Goal: Task Accomplishment & Management: Use online tool/utility

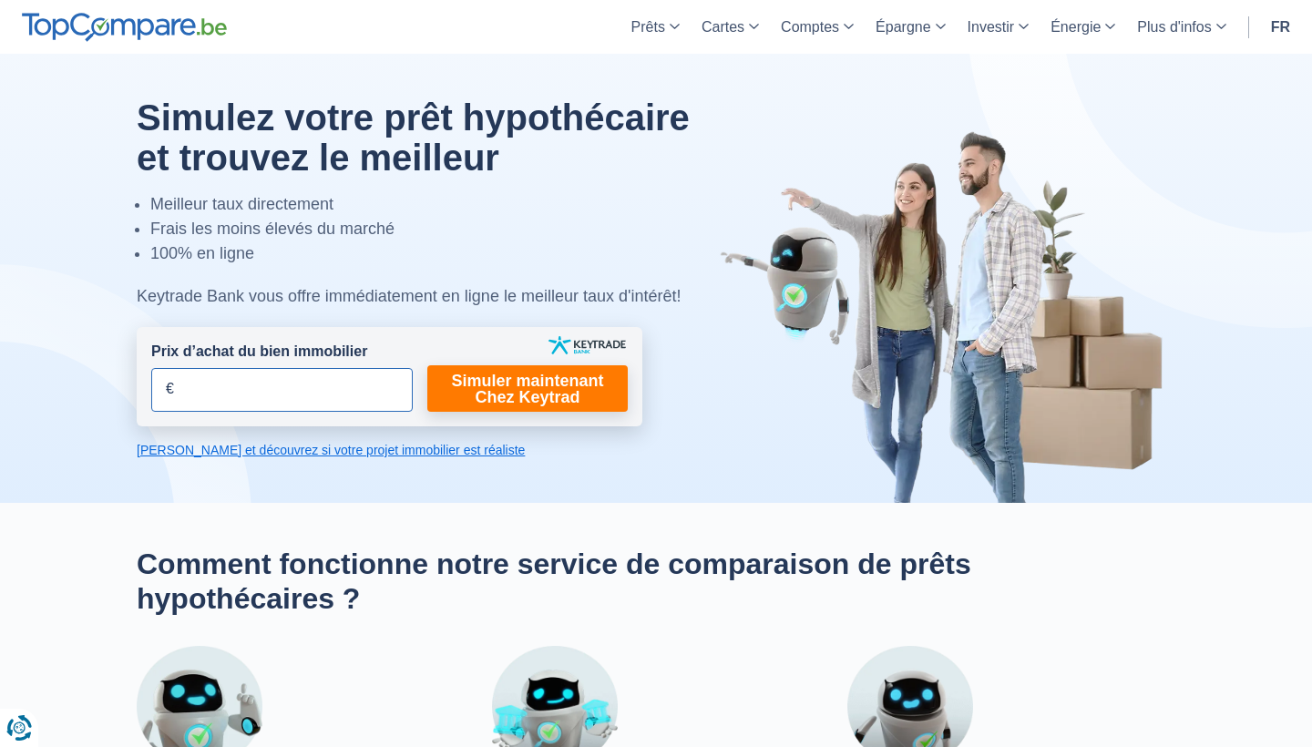
click at [205, 395] on input "Prix d’achat du bien immobilier" at bounding box center [281, 390] width 261 height 44
type input "163.840"
click at [506, 390] on link "Simuler maintenant Chez Keytrad" at bounding box center [527, 388] width 200 height 46
click at [479, 392] on link "Simuler maintenant Chez Keytrad" at bounding box center [527, 388] width 200 height 46
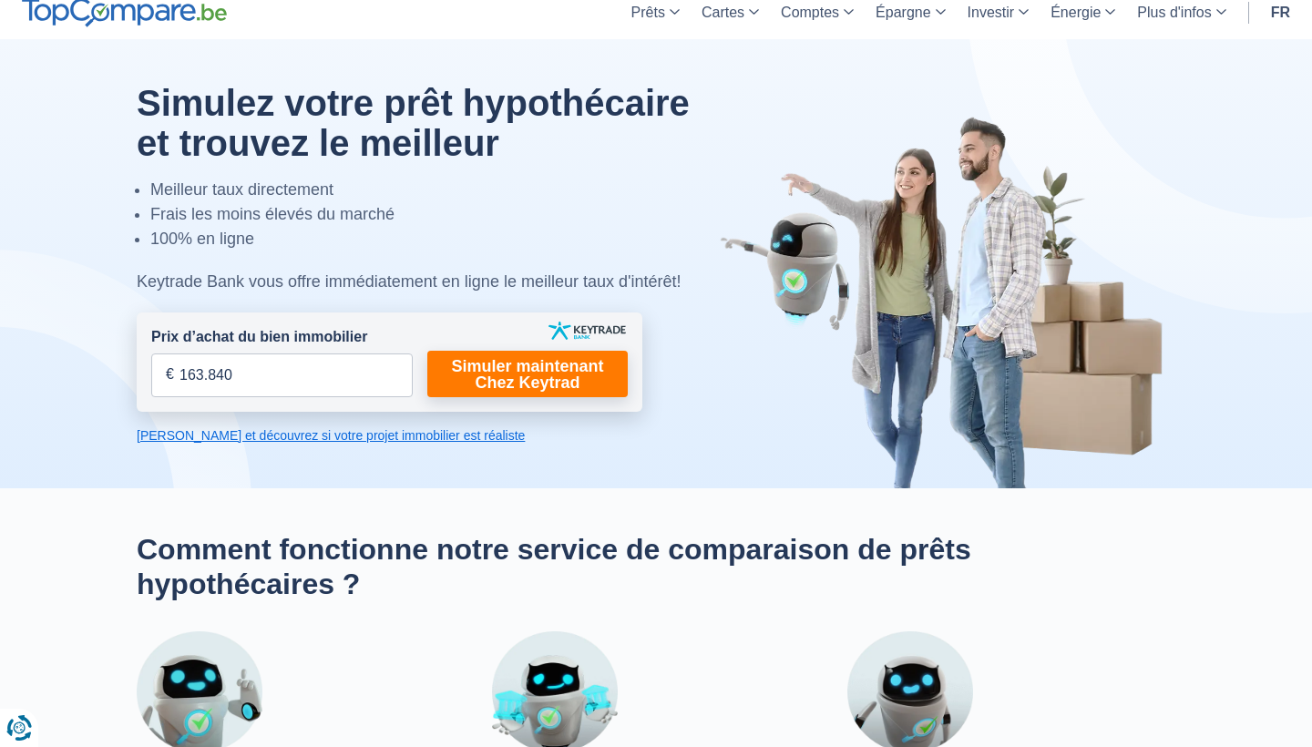
scroll to position [15, 0]
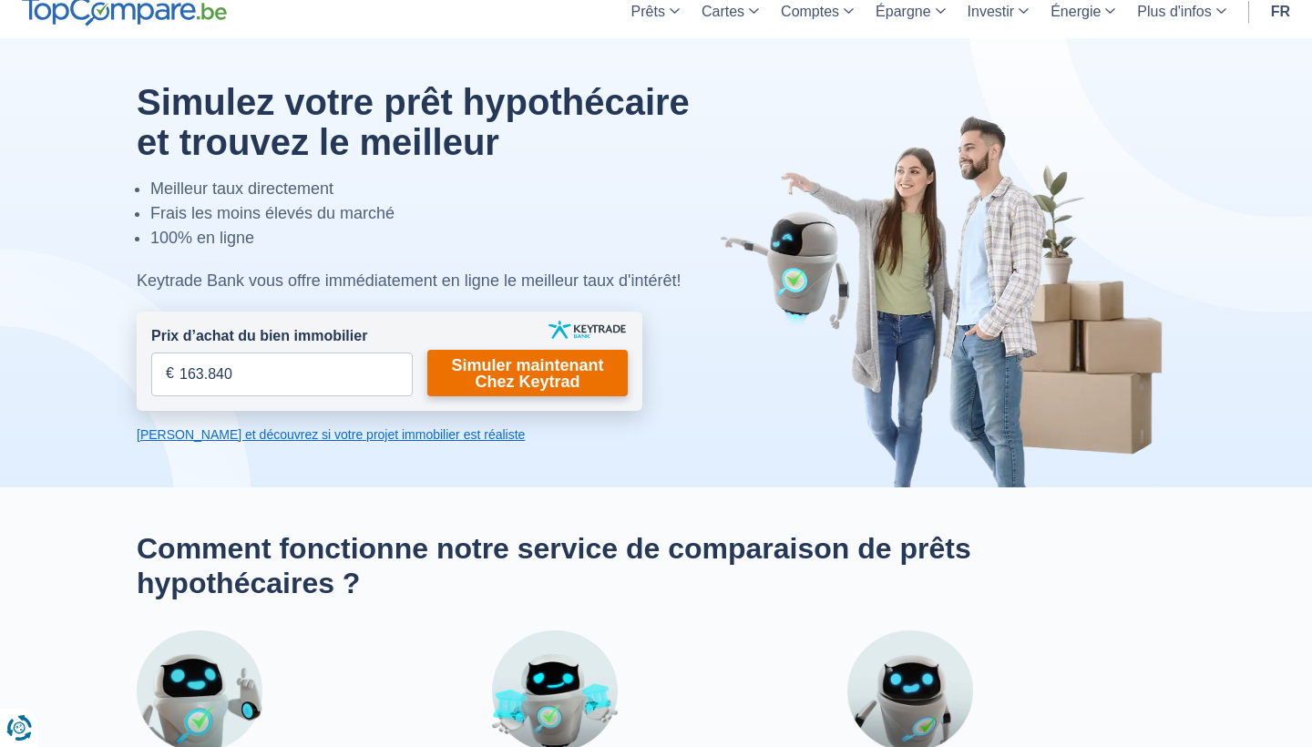
click at [512, 365] on link "Simuler maintenant Chez Keytrad" at bounding box center [527, 373] width 200 height 46
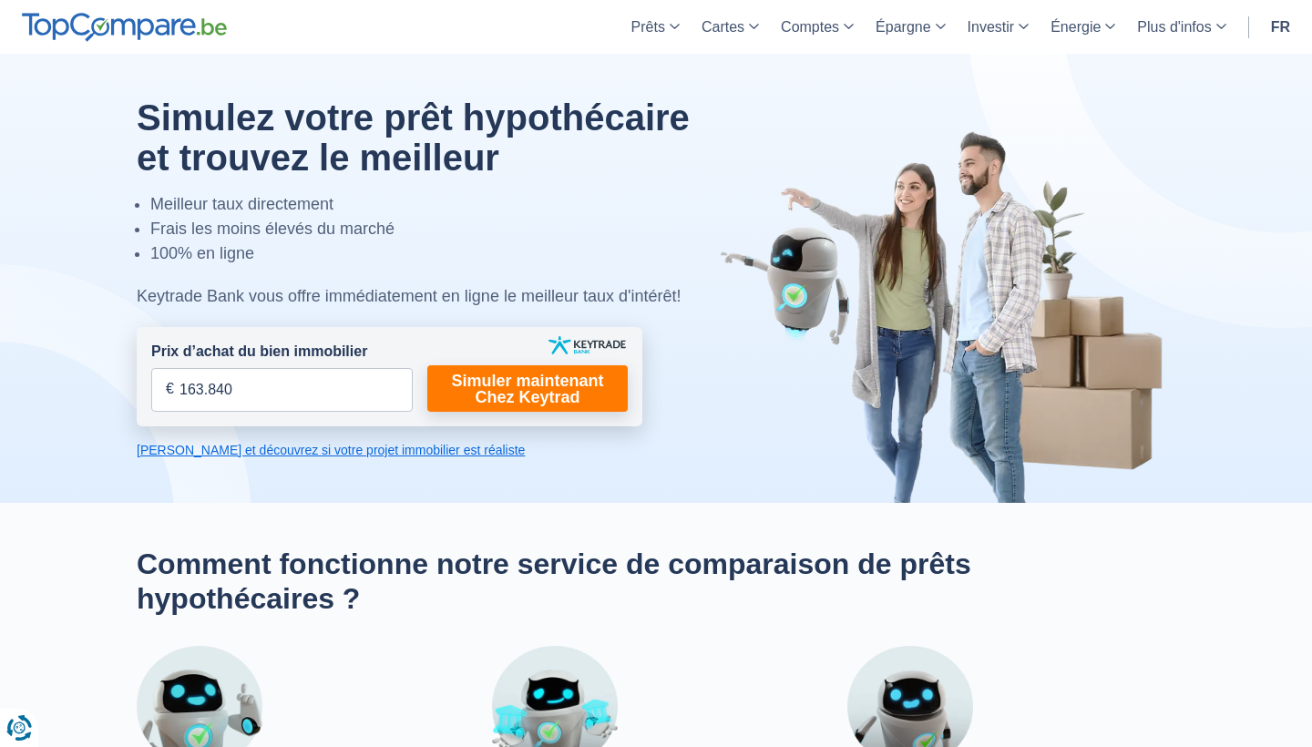
scroll to position [0, 0]
click at [535, 380] on link "Simuler maintenant Chez Keytrad" at bounding box center [527, 388] width 200 height 46
click at [353, 440] on div at bounding box center [656, 278] width 1066 height 449
click at [354, 448] on link "[PERSON_NAME] et découvrez si votre projet immobilier est réaliste" at bounding box center [390, 450] width 506 height 18
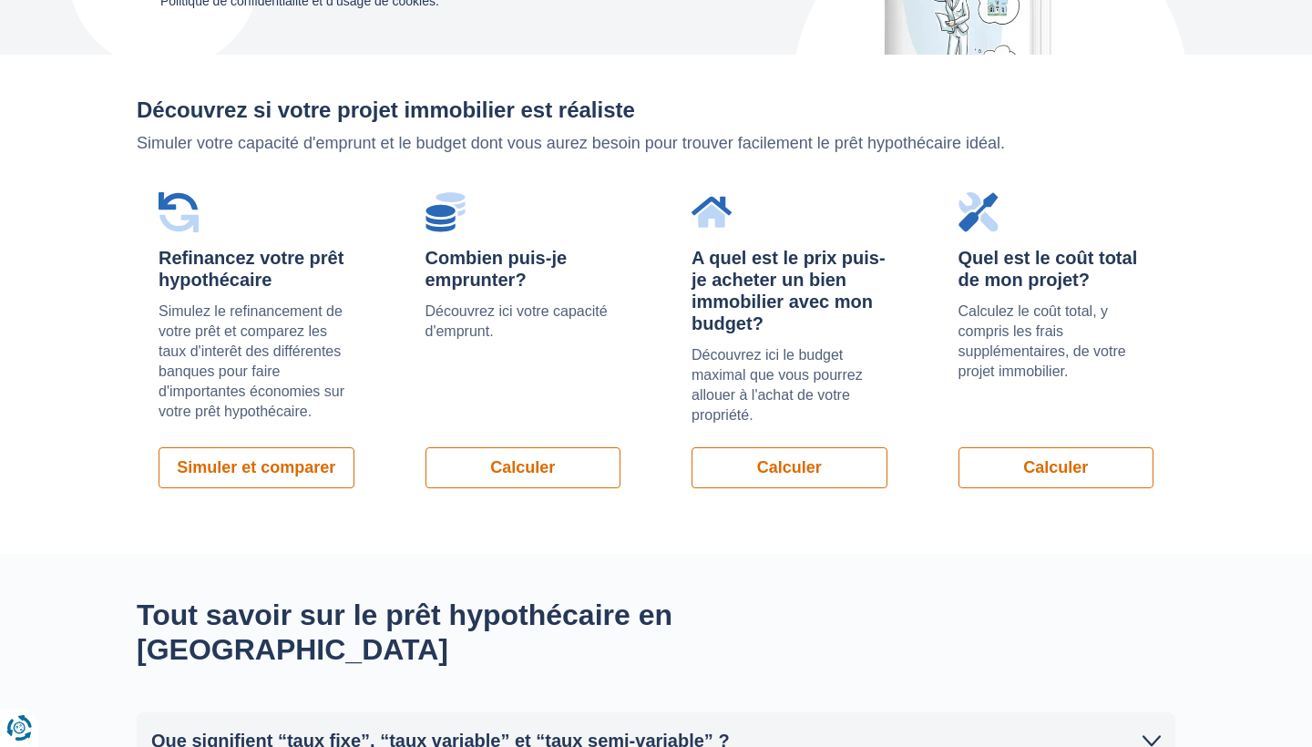
scroll to position [1287, 0]
